Goal: Task Accomplishment & Management: Manage account settings

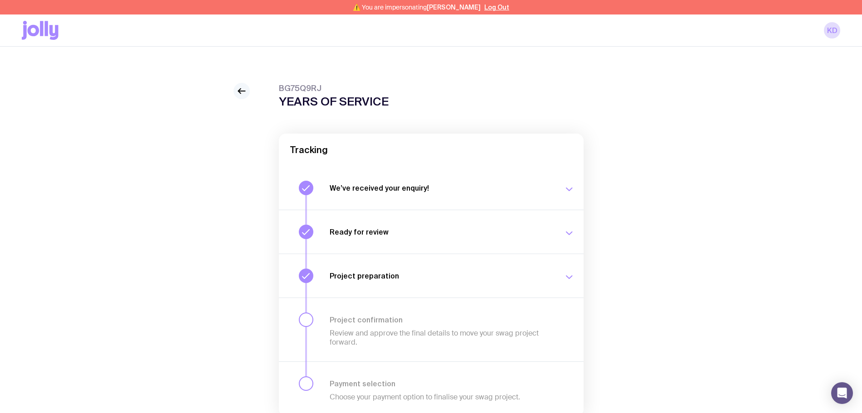
click at [237, 92] on icon at bounding box center [241, 91] width 11 height 11
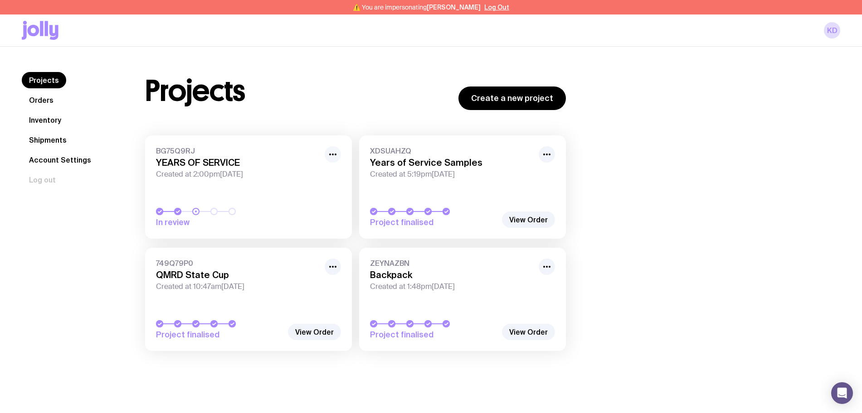
click at [331, 158] on icon "button" at bounding box center [332, 154] width 11 height 11
click at [307, 184] on button "Rename" at bounding box center [312, 188] width 44 height 9
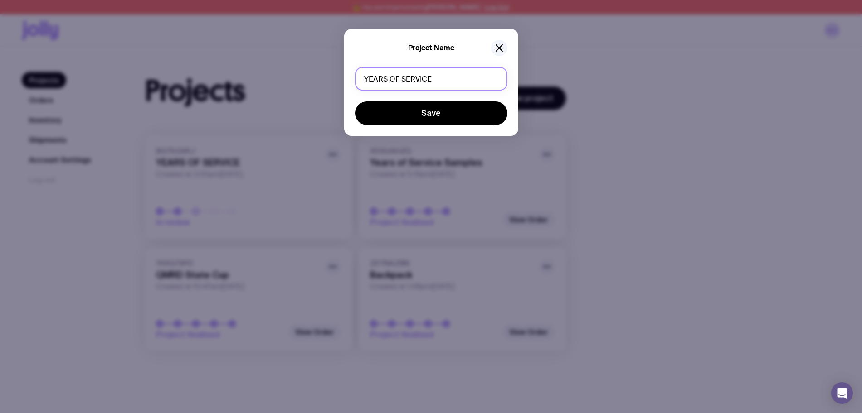
drag, startPoint x: 350, startPoint y: 67, endPoint x: 311, endPoint y: 58, distance: 40.6
click at [310, 64] on div "Project Name YEARS OF SERVICE Save" at bounding box center [431, 206] width 862 height 413
type input "Y"
type input "5 YEARS SERVICE"
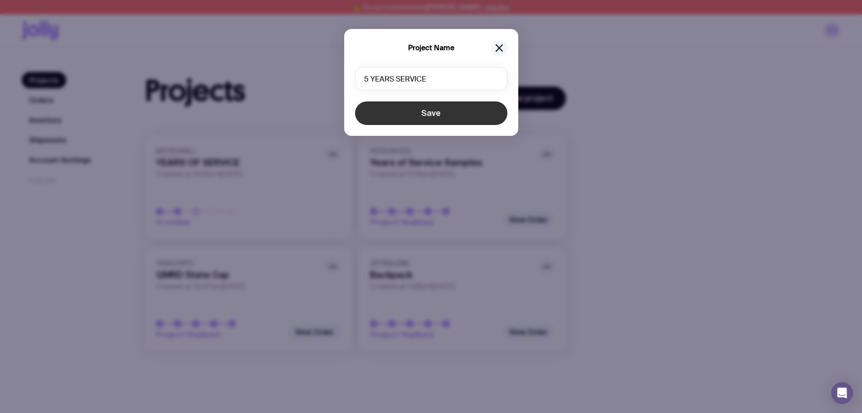
click at [401, 109] on button "Save" at bounding box center [431, 114] width 152 height 24
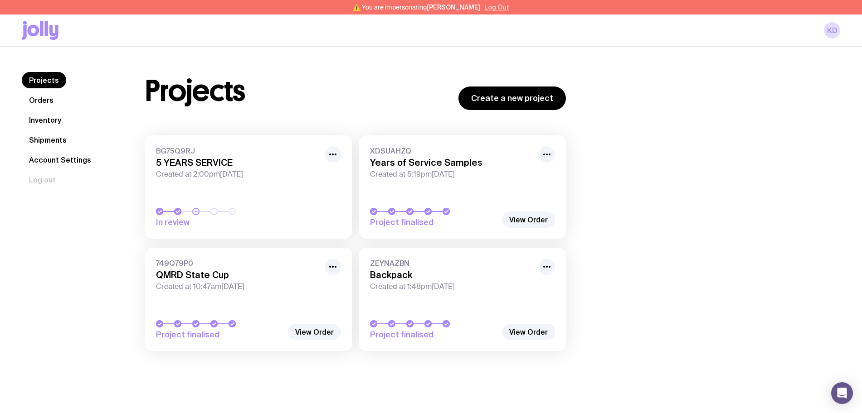
click at [493, 10] on button "Log Out" at bounding box center [496, 7] width 25 height 7
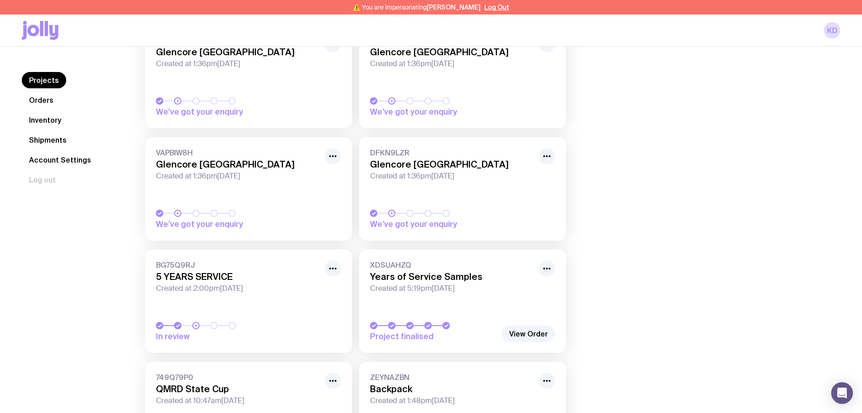
scroll to position [113, 0]
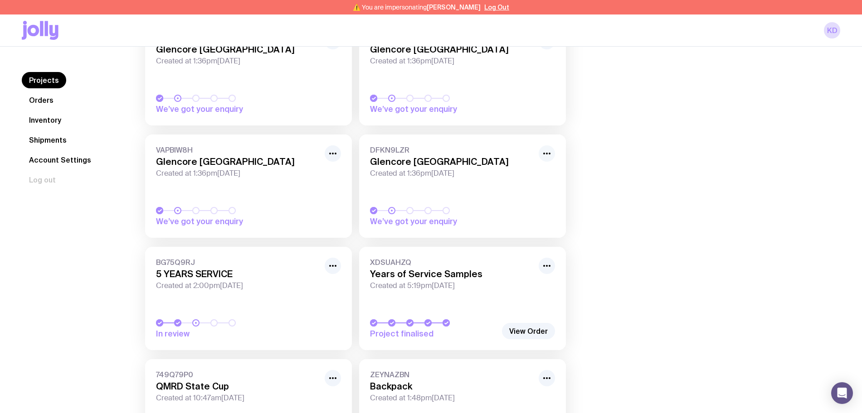
click at [543, 155] on icon "button" at bounding box center [546, 153] width 11 height 11
click at [527, 183] on button "Rename" at bounding box center [526, 187] width 44 height 9
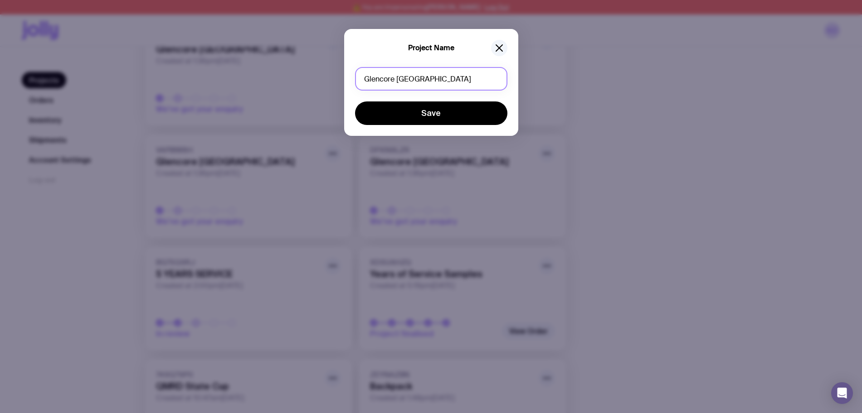
drag, startPoint x: 451, startPoint y: 76, endPoint x: 325, endPoint y: 76, distance: 126.0
click at [325, 76] on div "Project Name Glencore Australia Save" at bounding box center [431, 206] width 862 height 413
drag, startPoint x: 399, startPoint y: 77, endPoint x: 344, endPoint y: 71, distance: 55.6
click at [344, 71] on div "Project Name 10 YEARS SERVICE Save" at bounding box center [431, 82] width 174 height 107
type input "10 YEARS SERVICE"
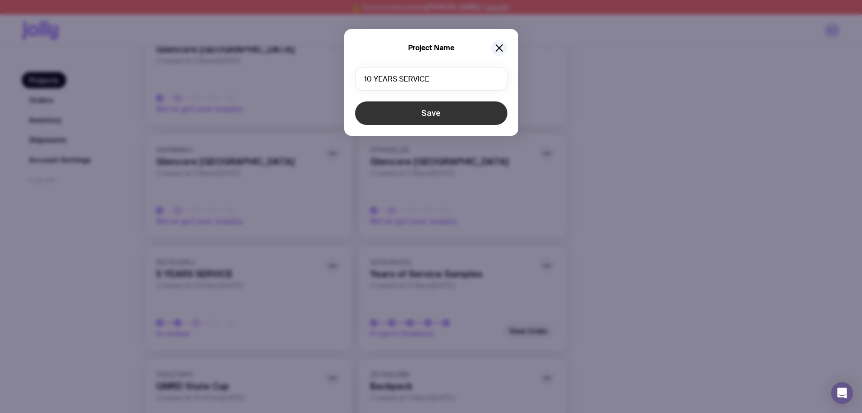
click at [386, 113] on button "Save" at bounding box center [431, 114] width 152 height 24
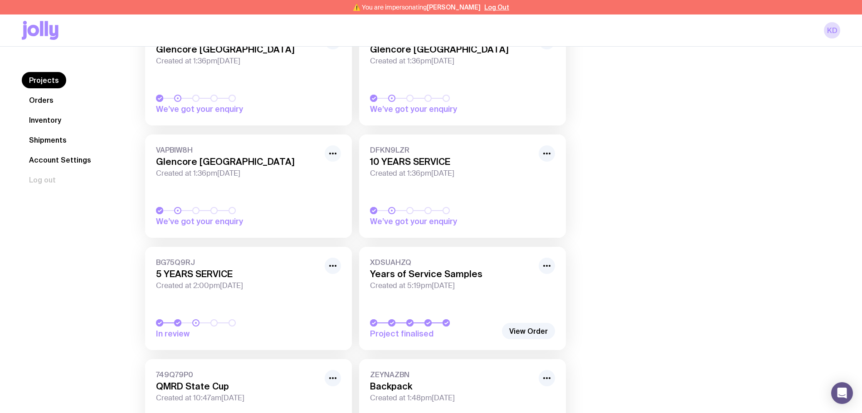
click at [339, 154] on button "button" at bounding box center [332, 153] width 16 height 16
click at [316, 183] on button "Rename" at bounding box center [312, 187] width 44 height 9
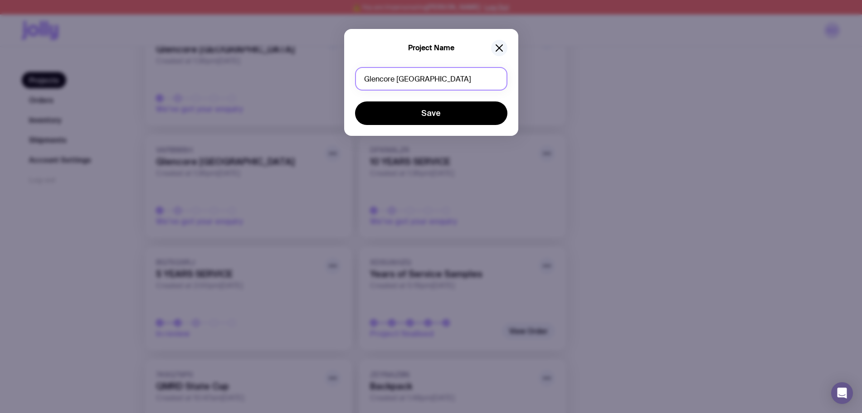
drag, startPoint x: 440, startPoint y: 77, endPoint x: 314, endPoint y: 78, distance: 126.0
click at [314, 78] on div "Project Name Glencore Australia Save" at bounding box center [431, 206] width 862 height 413
paste input "10 YEARS SERVICE"
drag, startPoint x: 370, startPoint y: 79, endPoint x: 339, endPoint y: 79, distance: 30.8
click at [339, 79] on div "Project Name 10 YEARS SERVICE Save" at bounding box center [431, 206] width 862 height 413
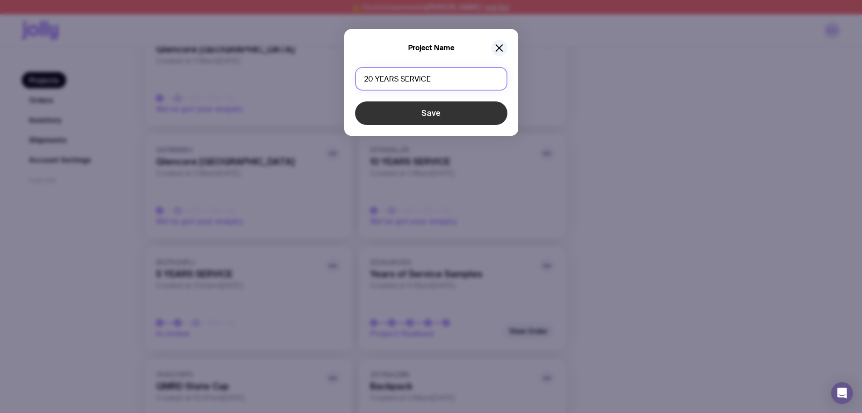
type input "20 YEARS SERVICE"
click at [390, 110] on button "Save" at bounding box center [431, 114] width 152 height 24
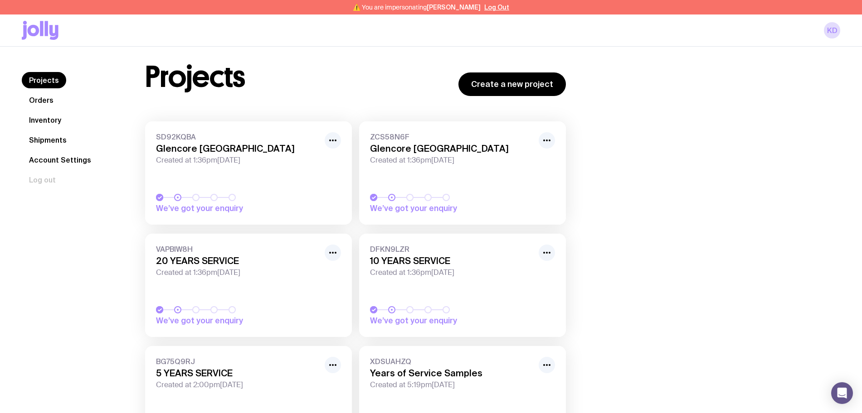
scroll to position [0, 0]
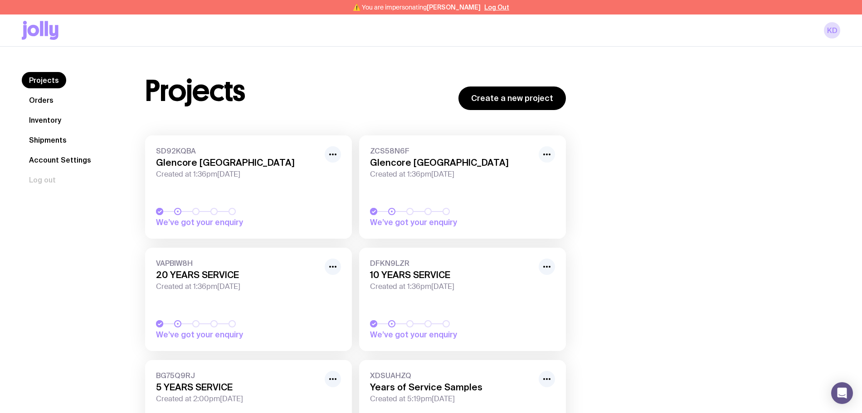
click at [542, 154] on icon "button" at bounding box center [546, 154] width 11 height 11
click at [528, 184] on button "Rename" at bounding box center [526, 188] width 44 height 9
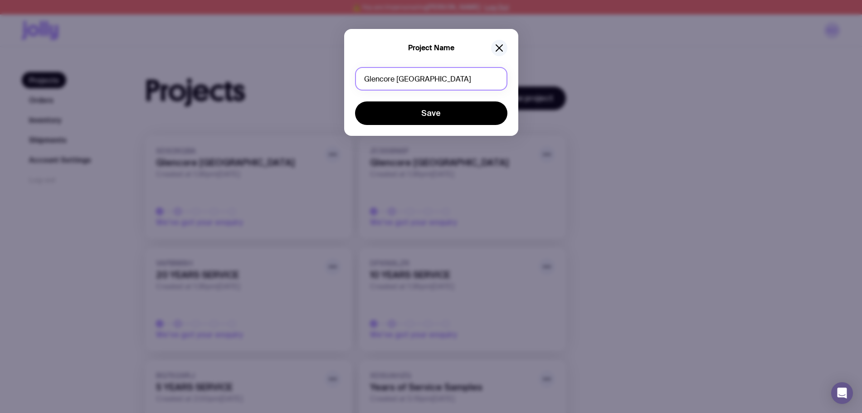
drag, startPoint x: 324, startPoint y: 67, endPoint x: 298, endPoint y: 66, distance: 26.7
click at [298, 66] on div "Project Name Glencore Australia Save" at bounding box center [431, 206] width 862 height 413
paste input "10 YEARS SERVICE"
drag, startPoint x: 371, startPoint y: 79, endPoint x: 329, endPoint y: 79, distance: 42.1
click at [329, 79] on div "Project Name 10 YEARS SERVICE Save" at bounding box center [431, 206] width 862 height 413
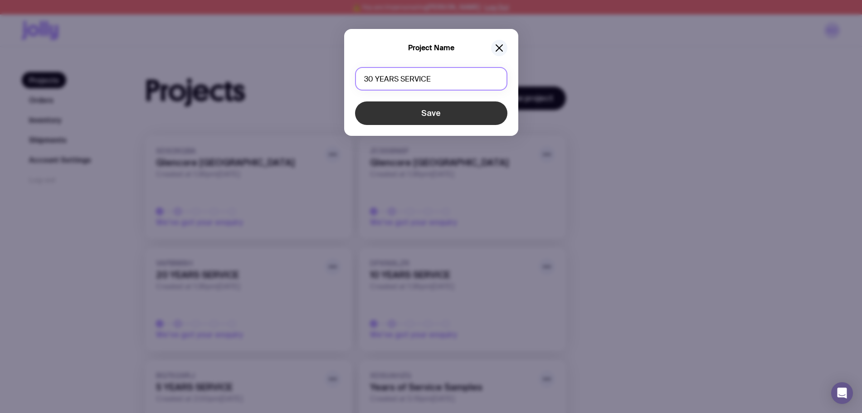
type input "30 YEARS SERVICE"
click at [405, 112] on button "Save" at bounding box center [431, 114] width 152 height 24
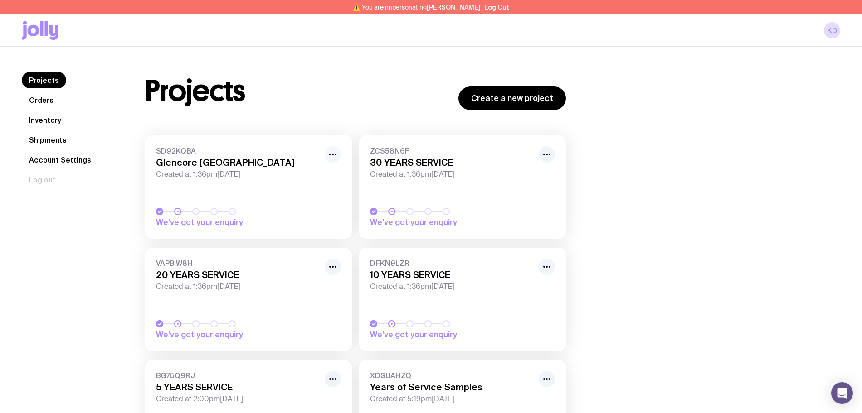
click at [332, 160] on icon "button" at bounding box center [332, 154] width 11 height 11
click at [313, 184] on button "Rename" at bounding box center [312, 188] width 44 height 9
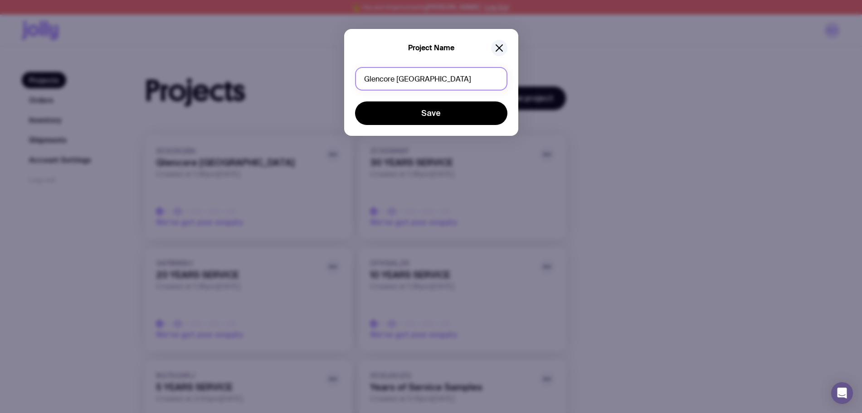
drag, startPoint x: 441, startPoint y: 79, endPoint x: 278, endPoint y: 63, distance: 163.5
click at [278, 63] on div "Project Name Glencore Australia Save" at bounding box center [431, 206] width 862 height 413
paste input "10 YEARS SERVICE"
drag, startPoint x: 371, startPoint y: 75, endPoint x: 315, endPoint y: 75, distance: 56.2
click at [315, 75] on div "Project Name 10 YEARS SERVICE Save" at bounding box center [431, 206] width 862 height 413
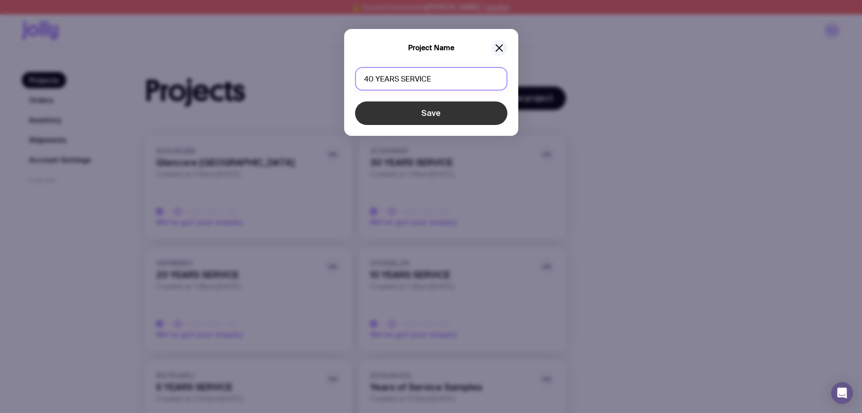
type input "40 YEARS SERVICE"
click at [411, 108] on button "Save" at bounding box center [431, 114] width 152 height 24
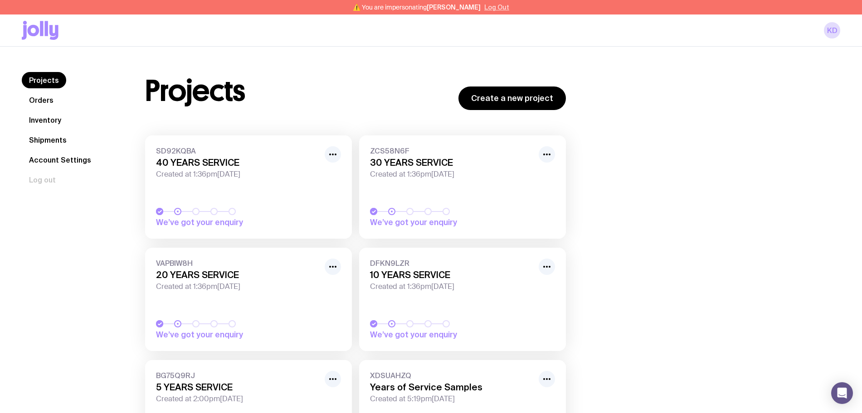
click at [491, 4] on button "Log Out" at bounding box center [496, 7] width 25 height 7
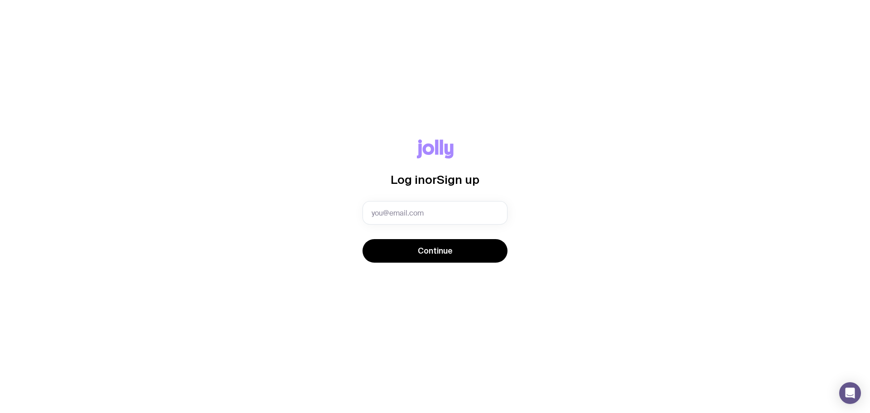
drag, startPoint x: 255, startPoint y: 294, endPoint x: 253, endPoint y: 273, distance: 20.9
click at [255, 294] on div "Log in or Sign up Continue" at bounding box center [435, 206] width 870 height 413
